Goal: Task Accomplishment & Management: Complete application form

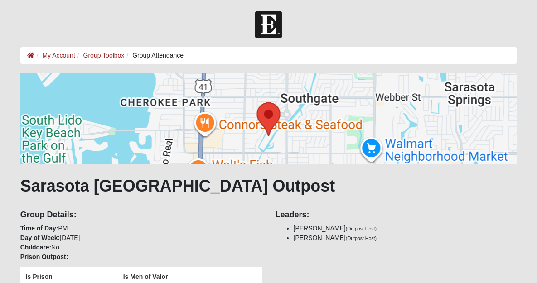
scroll to position [341, 0]
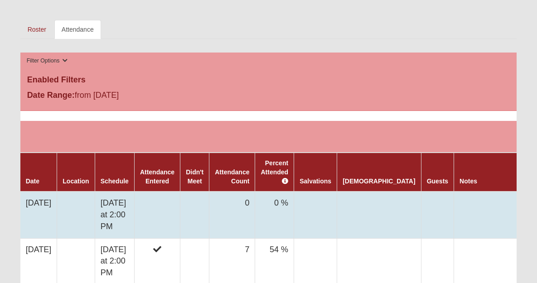
click at [86, 212] on td at bounding box center [76, 215] width 38 height 47
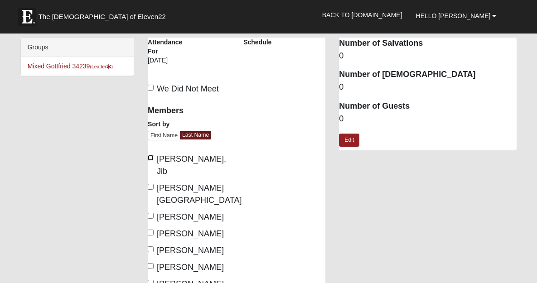
click at [150, 157] on input "[PERSON_NAME], Jib" at bounding box center [151, 158] width 6 height 6
checkbox input "true"
click at [151, 213] on input "[PERSON_NAME]" at bounding box center [151, 216] width 6 height 6
checkbox input "true"
click at [150, 230] on input "[PERSON_NAME]" at bounding box center [151, 233] width 6 height 6
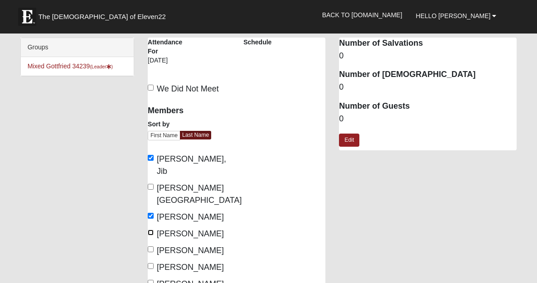
checkbox input "true"
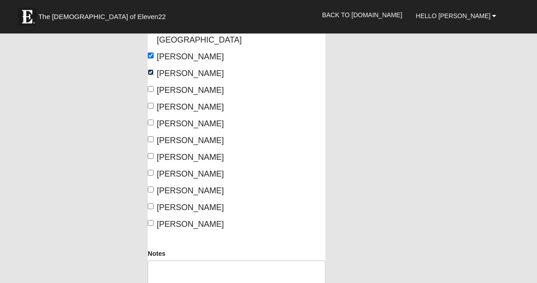
scroll to position [162, 0]
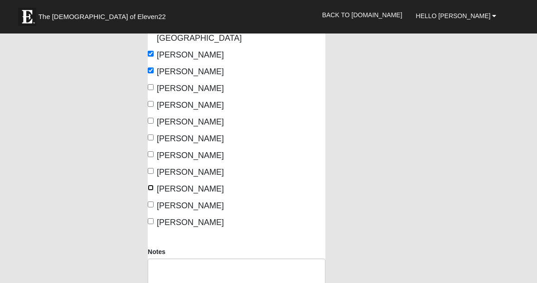
click at [152, 185] on input "[PERSON_NAME]" at bounding box center [151, 188] width 6 height 6
checkbox input "true"
click at [150, 202] on input "[PERSON_NAME]" at bounding box center [151, 205] width 6 height 6
checkbox input "true"
click at [150, 218] on input "[PERSON_NAME]" at bounding box center [151, 221] width 6 height 6
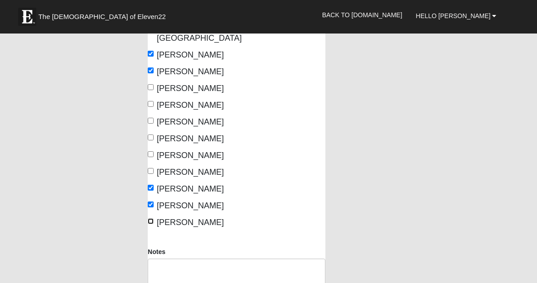
checkbox input "true"
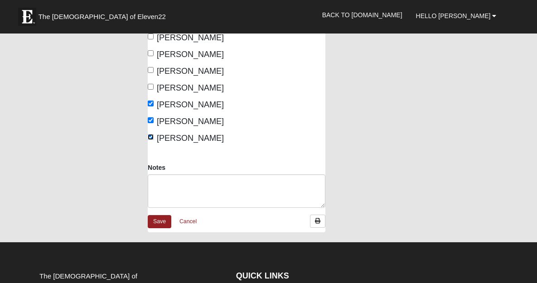
scroll to position [285, 0]
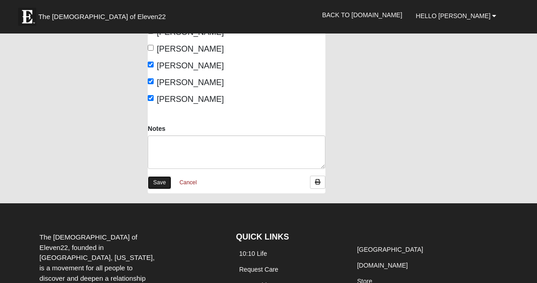
click at [159, 176] on link "Save" at bounding box center [160, 182] width 24 height 13
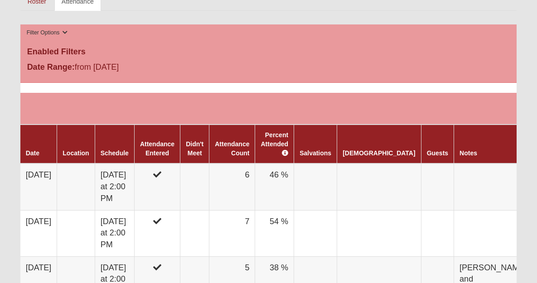
scroll to position [371, 0]
